Goal: Transaction & Acquisition: Purchase product/service

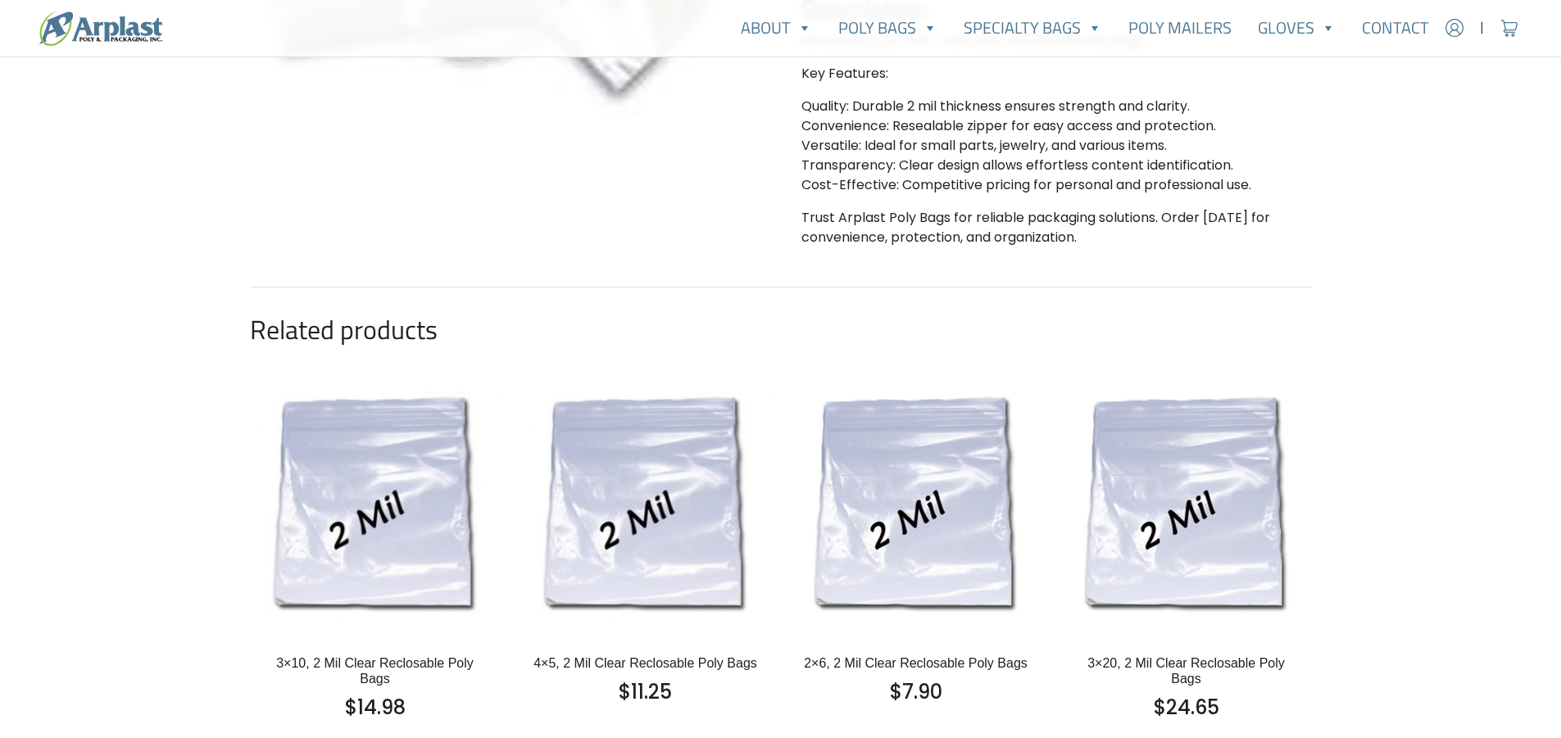
scroll to position [577, 0]
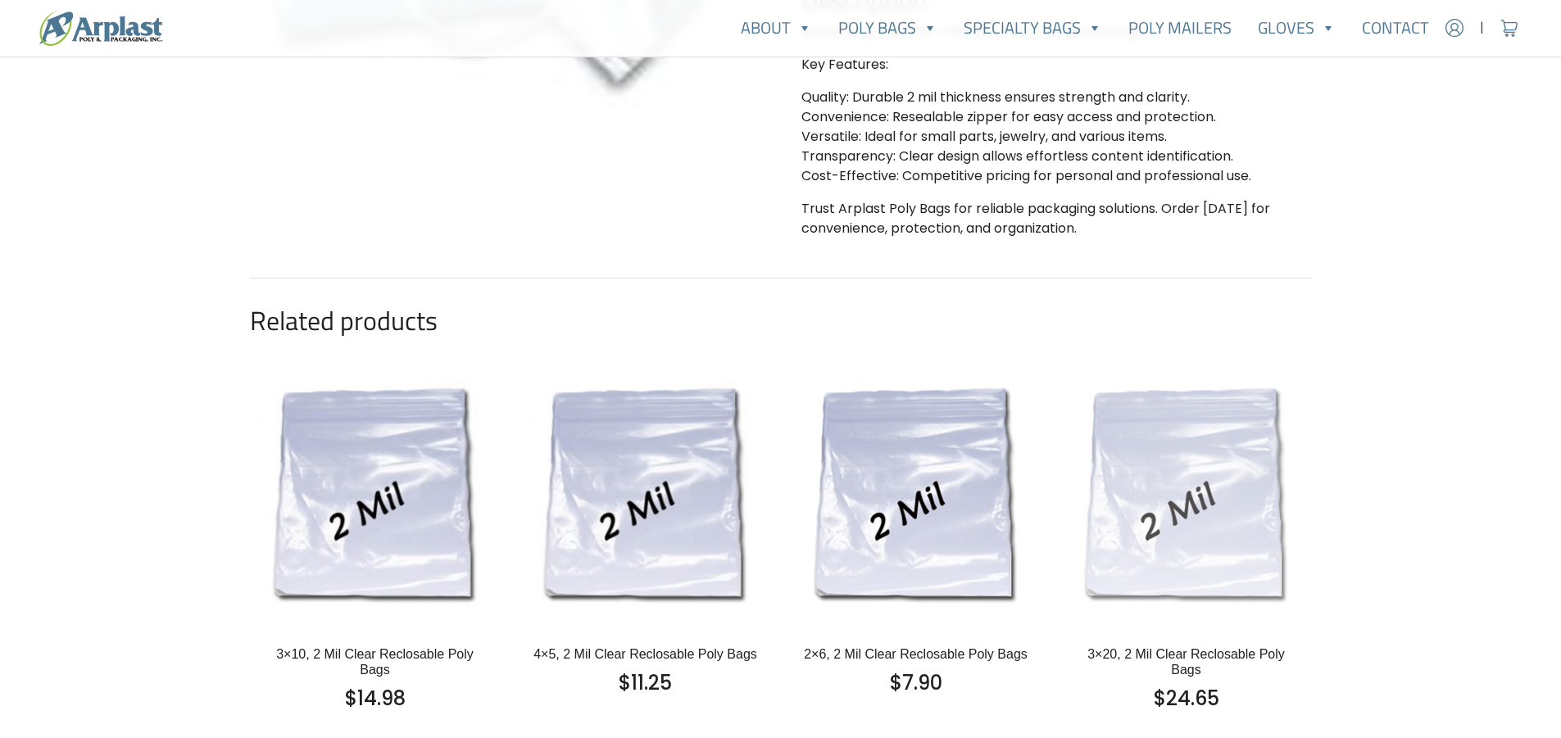
click at [1200, 515] on img at bounding box center [1186, 508] width 251 height 251
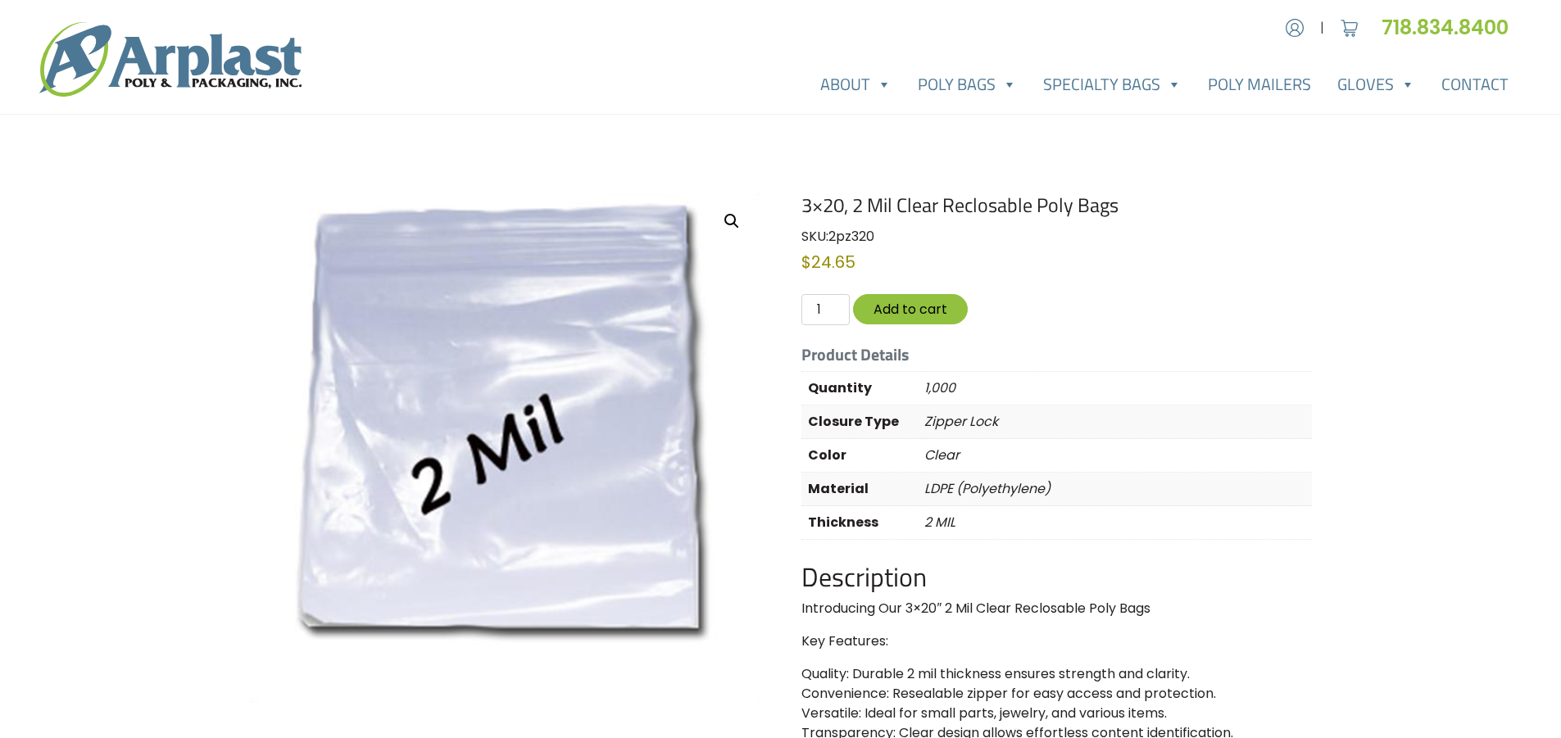
click at [219, 59] on img at bounding box center [170, 59] width 262 height 75
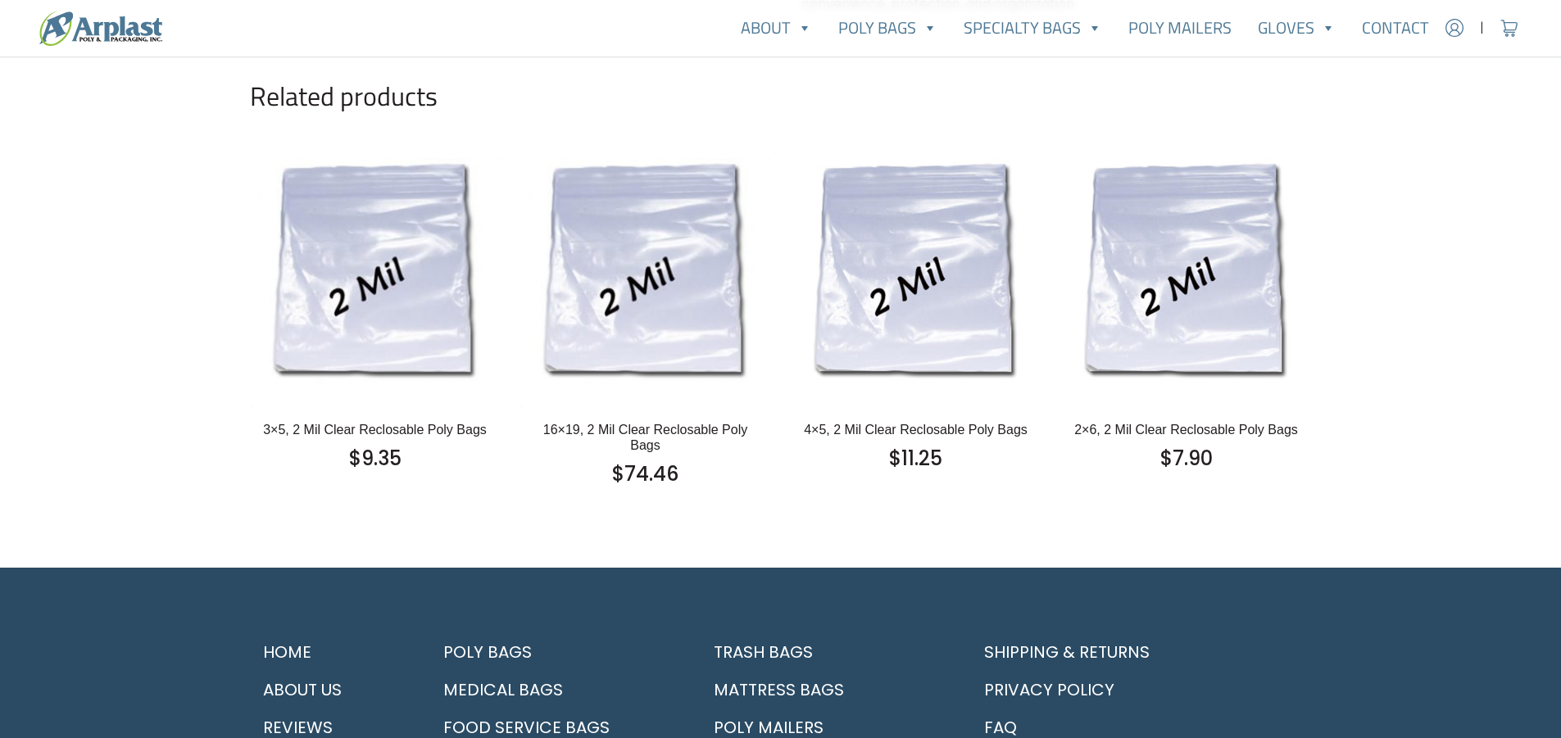
scroll to position [987, 0]
